Goal: Task Accomplishment & Management: Manage account settings

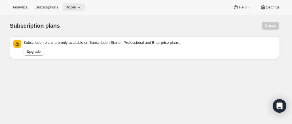
click at [79, 5] on icon at bounding box center [79, 8] width 6 height 6
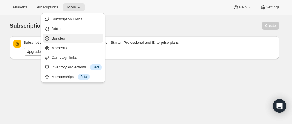
click at [75, 37] on span "Bundles" at bounding box center [77, 39] width 50 height 6
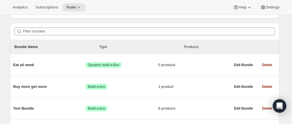
scroll to position [125, 0]
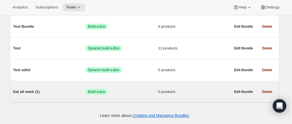
click at [56, 99] on div "Eat all week (1) Success Build-a-box 0 products" at bounding box center [121, 92] width 217 height 15
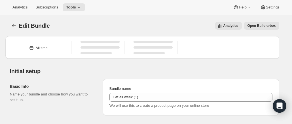
type input "Eat all week (1)"
radio input "true"
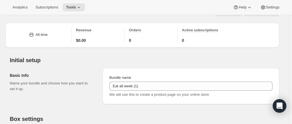
scroll to position [10, 0]
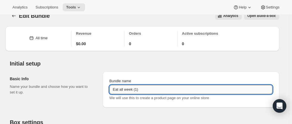
click at [156, 92] on input "Eat all week (1)" at bounding box center [190, 89] width 163 height 9
type input "Eat all week"
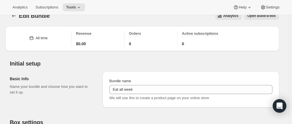
click at [21, 19] on span "Edit Bundle" at bounding box center [34, 16] width 31 height 6
click at [18, 18] on button "Bundles" at bounding box center [14, 16] width 8 height 8
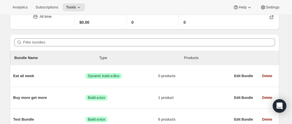
scroll to position [33, 0]
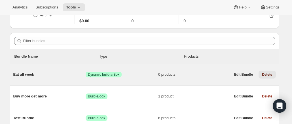
click at [265, 77] on button "Delete" at bounding box center [266, 75] width 17 height 8
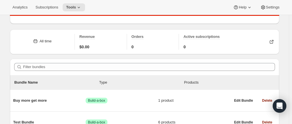
scroll to position [130, 0]
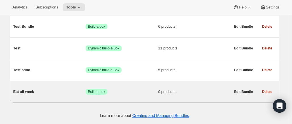
click at [37, 95] on div "Eat all week Success Build-a-box 0 products" at bounding box center [121, 92] width 217 height 15
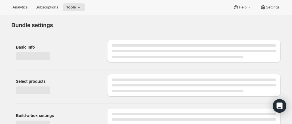
type input "Eat all week"
radio input "true"
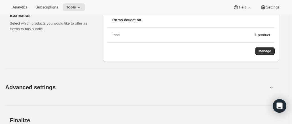
scroll to position [438, 0]
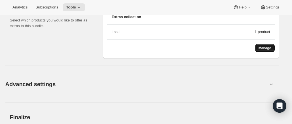
click at [271, 48] on span "Manage" at bounding box center [264, 48] width 13 height 5
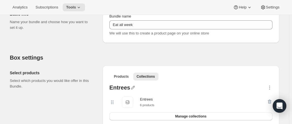
scroll to position [0, 0]
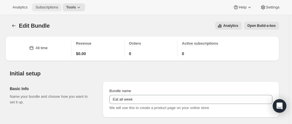
click at [41, 7] on span "Subscriptions" at bounding box center [46, 7] width 23 height 5
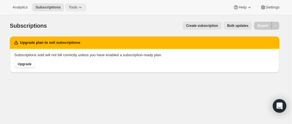
click at [74, 3] on button "Tools" at bounding box center [75, 7] width 21 height 8
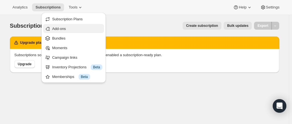
click at [86, 30] on span "Add-ons" at bounding box center [77, 29] width 50 height 6
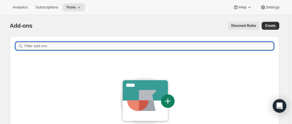
click at [70, 46] on input "Filter add-ons" at bounding box center [149, 46] width 249 height 8
type input "Lassi"
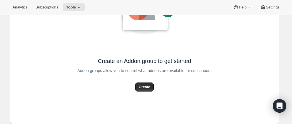
scroll to position [108, 0]
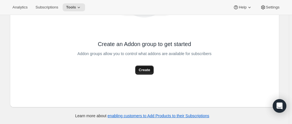
click at [149, 72] on span "Create" at bounding box center [144, 70] width 11 height 6
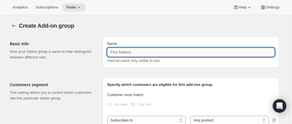
click at [143, 53] on input "Name" at bounding box center [190, 52] width 167 height 9
type input "l"
type input "Lassi"
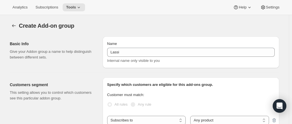
click at [94, 95] on p "This setting allows you to control which customers see this particular addon gr…" at bounding box center [52, 95] width 84 height 11
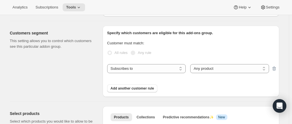
scroll to position [54, 0]
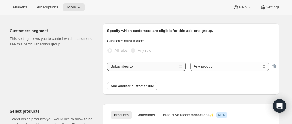
click at [185, 64] on select "Subscribes to Shipping address is Customer tags" at bounding box center [146, 66] width 79 height 9
click at [133, 51] on span at bounding box center [133, 50] width 5 height 5
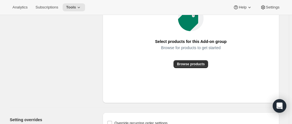
scroll to position [204, 0]
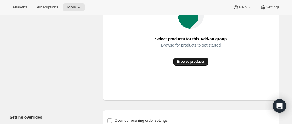
click at [194, 61] on span "Browse products" at bounding box center [191, 62] width 28 height 5
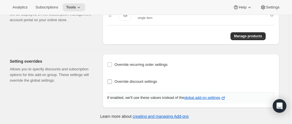
click at [111, 82] on input "Override discount settings" at bounding box center [109, 82] width 5 height 5
checkbox input "true"
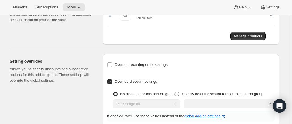
click at [183, 94] on label "Specify default discount rate for this add-on group" at bounding box center [219, 94] width 89 height 8
click at [175, 92] on input "Specify default discount rate for this add-on group" at bounding box center [175, 92] width 0 height 0
radio input "true"
click at [176, 105] on select "Percentage off Fixed amount off" at bounding box center [144, 104] width 63 height 9
select select "FIXED_AMOUNT"
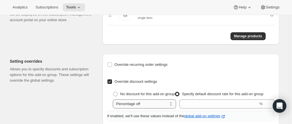
click at [114, 100] on select "Percentage off Fixed amount off" at bounding box center [144, 104] width 63 height 9
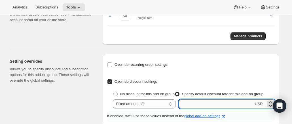
click at [205, 103] on input "number" at bounding box center [216, 104] width 75 height 9
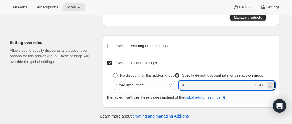
type input "4"
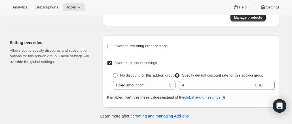
click at [108, 104] on div "Override recurring order settings Sell products within this add-on group as... …" at bounding box center [191, 71] width 177 height 73
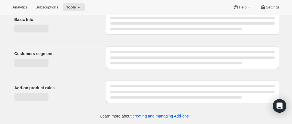
select select "FIXED_AMOUNT"
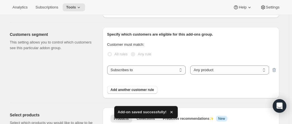
scroll to position [0, 0]
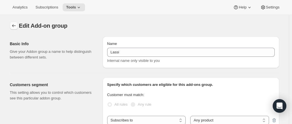
click at [18, 28] on button "Addon groups" at bounding box center [14, 26] width 8 height 8
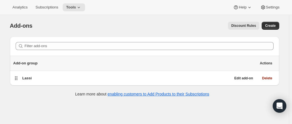
click at [242, 28] on button "Discount Rules" at bounding box center [243, 26] width 31 height 8
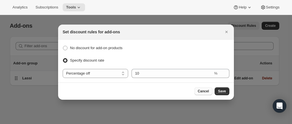
click at [205, 91] on span "Cancel" at bounding box center [203, 91] width 11 height 5
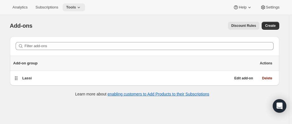
click at [76, 10] on button "Tools" at bounding box center [74, 7] width 22 height 8
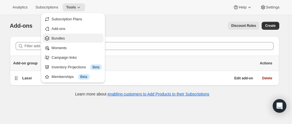
click at [61, 39] on span "Bundles" at bounding box center [58, 38] width 13 height 4
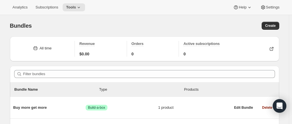
scroll to position [103, 0]
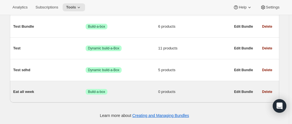
click at [21, 91] on span "Eat all week" at bounding box center [49, 92] width 73 height 6
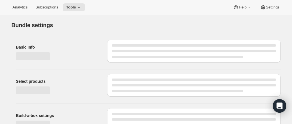
type input "Eat all week"
radio input "true"
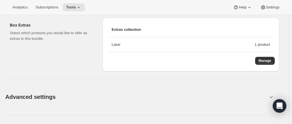
scroll to position [423, 0]
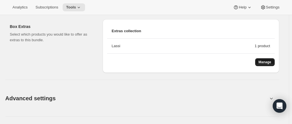
click at [262, 61] on span "Manage" at bounding box center [264, 62] width 13 height 5
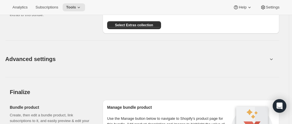
scroll to position [450, 0]
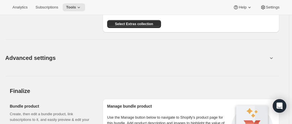
click at [274, 60] on div "Advanced settings" at bounding box center [142, 58] width 274 height 18
click at [273, 59] on icon at bounding box center [271, 58] width 6 height 6
click at [272, 56] on icon at bounding box center [271, 58] width 6 height 6
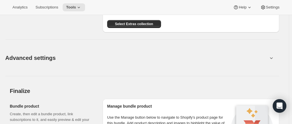
click at [272, 56] on icon at bounding box center [271, 58] width 6 height 6
drag, startPoint x: 272, startPoint y: 56, endPoint x: 33, endPoint y: 69, distance: 239.0
click at [33, 69] on div "Advanced settings Create Box filters Select which product filters may be select…" at bounding box center [142, 55] width 274 height 44
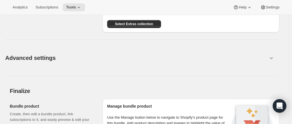
click at [52, 62] on button "Advanced settings" at bounding box center [136, 58] width 269 height 22
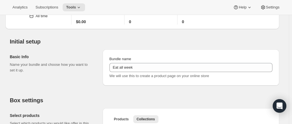
scroll to position [0, 0]
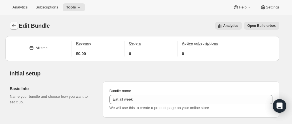
click at [13, 26] on icon "Bundles" at bounding box center [14, 26] width 6 height 6
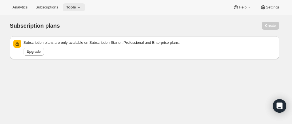
click at [76, 5] on icon at bounding box center [79, 8] width 6 height 6
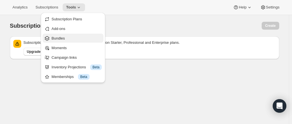
click at [63, 36] on span "Bundles" at bounding box center [58, 38] width 13 height 4
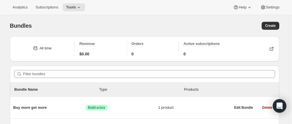
scroll to position [103, 0]
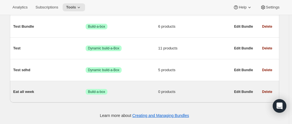
click at [166, 95] on div "Eat all week Success Build-a-box 0 products" at bounding box center [121, 92] width 217 height 15
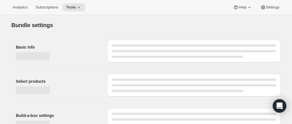
type input "Eat all week"
radio input "true"
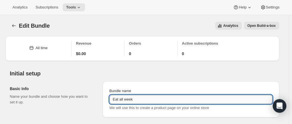
click at [142, 100] on input "Eat all week" at bounding box center [190, 99] width 163 height 9
type input "Eat all week - Test"
